Goal: Navigation & Orientation: Find specific page/section

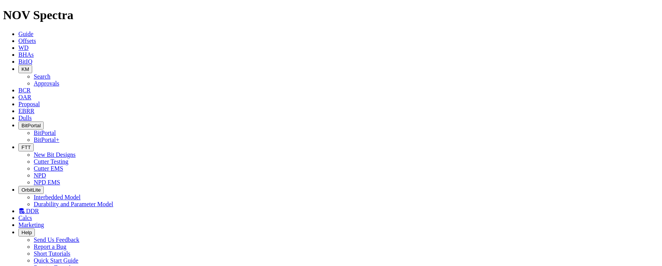
click at [44, 121] on button "BitPortal" at bounding box center [30, 125] width 25 height 8
click at [56, 129] on link "BitPortal" at bounding box center [45, 132] width 22 height 7
click at [21, 123] on icon "button" at bounding box center [21, 126] width 0 height 6
click at [59, 136] on link "BitPortal+" at bounding box center [47, 139] width 26 height 7
